Goal: Navigation & Orientation: Find specific page/section

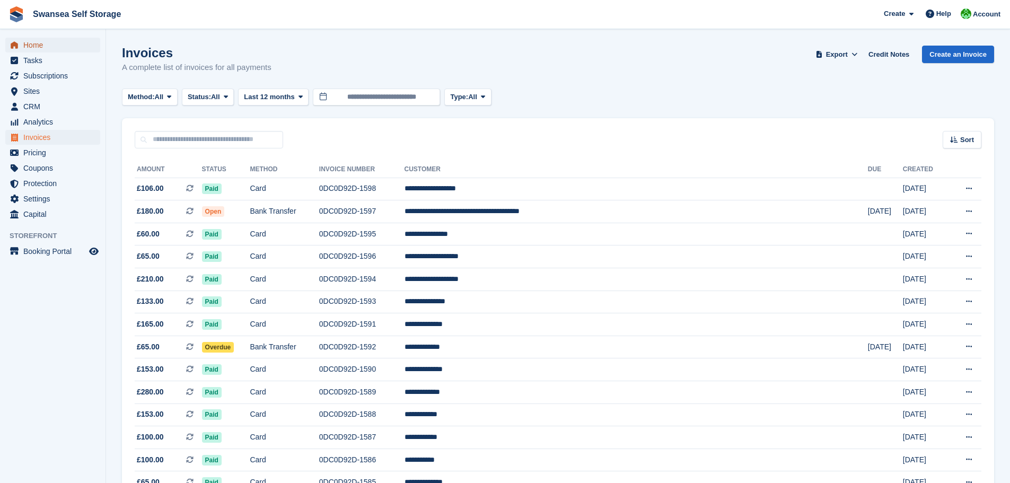
click at [28, 43] on span "Home" at bounding box center [55, 45] width 64 height 15
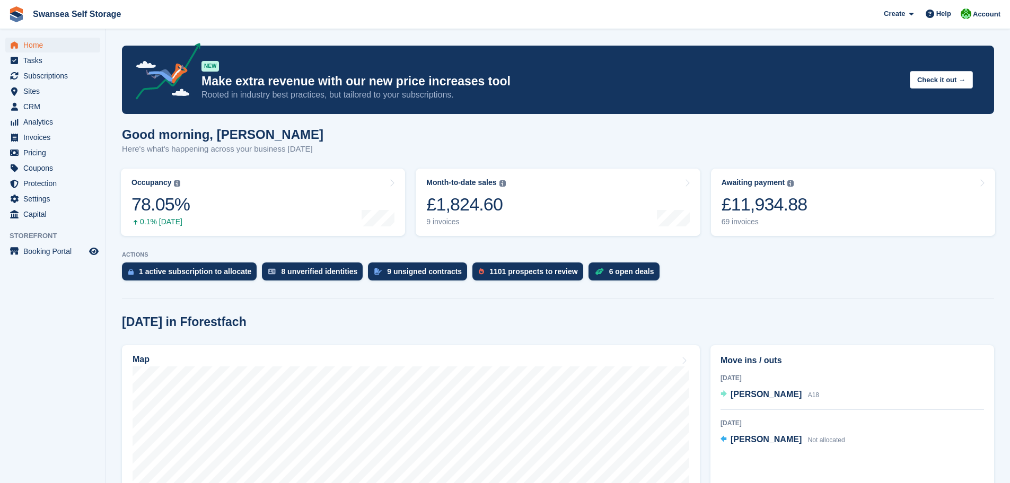
drag, startPoint x: 1008, startPoint y: 184, endPoint x: 1015, endPoint y: 191, distance: 10.1
click at [1009, 191] on html "Swansea Self Storage Create Subscription Invoice Contact Deal Discount Page Hel…" at bounding box center [505, 241] width 1010 height 483
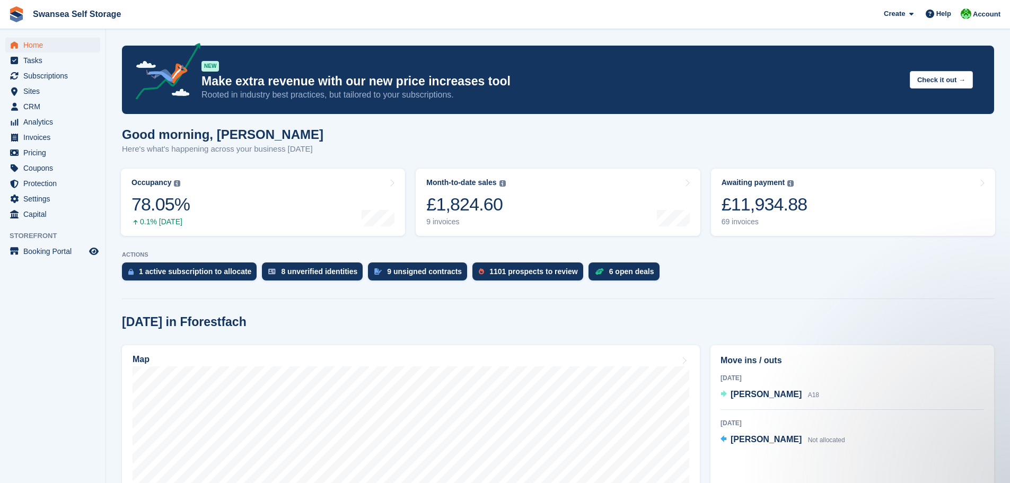
click at [719, 259] on div "ACTIONS 1 active subscription to allocate 8 unverified identities 9 unsigned co…" at bounding box center [558, 268] width 872 height 34
click at [762, 298] on div at bounding box center [558, 296] width 872 height 5
